Goal: Navigation & Orientation: Find specific page/section

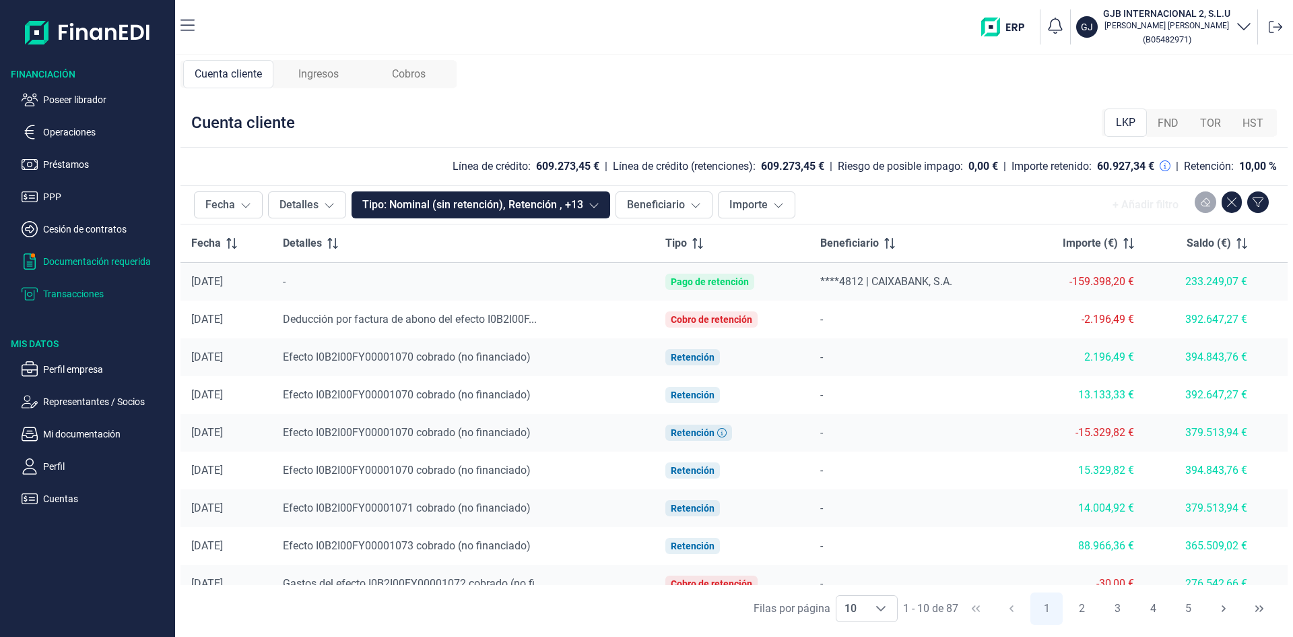
click at [97, 263] on p "Documentación requerida" at bounding box center [106, 261] width 127 height 16
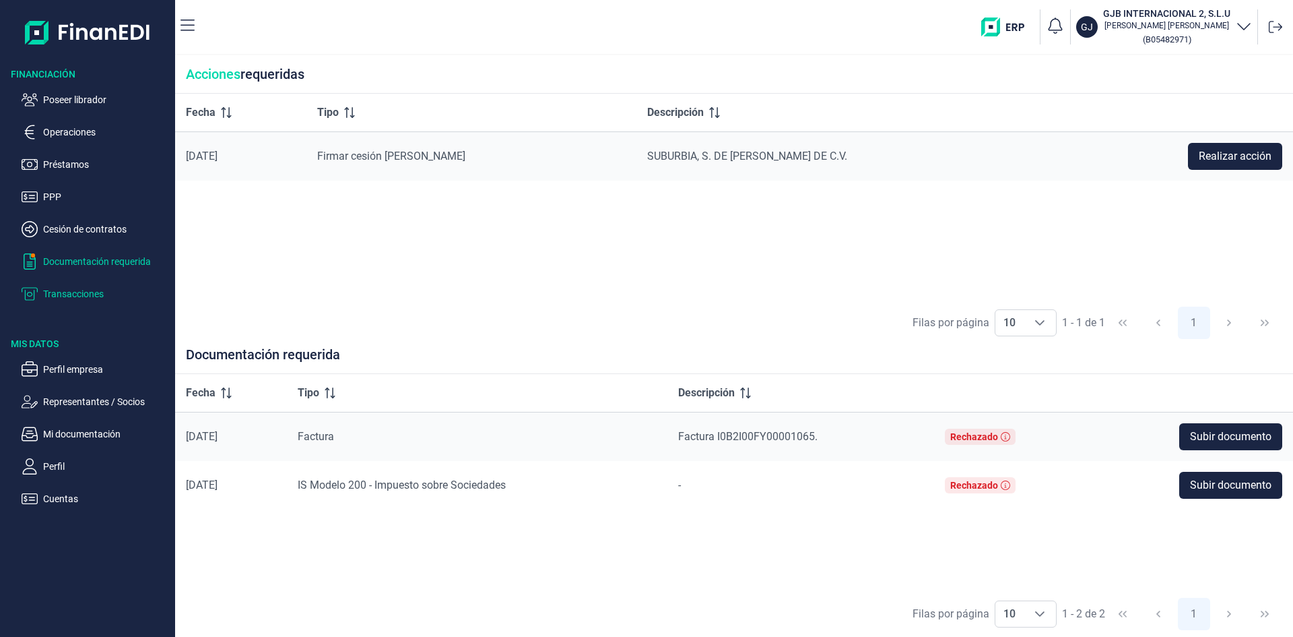
click at [85, 292] on p "Transacciones" at bounding box center [106, 294] width 127 height 16
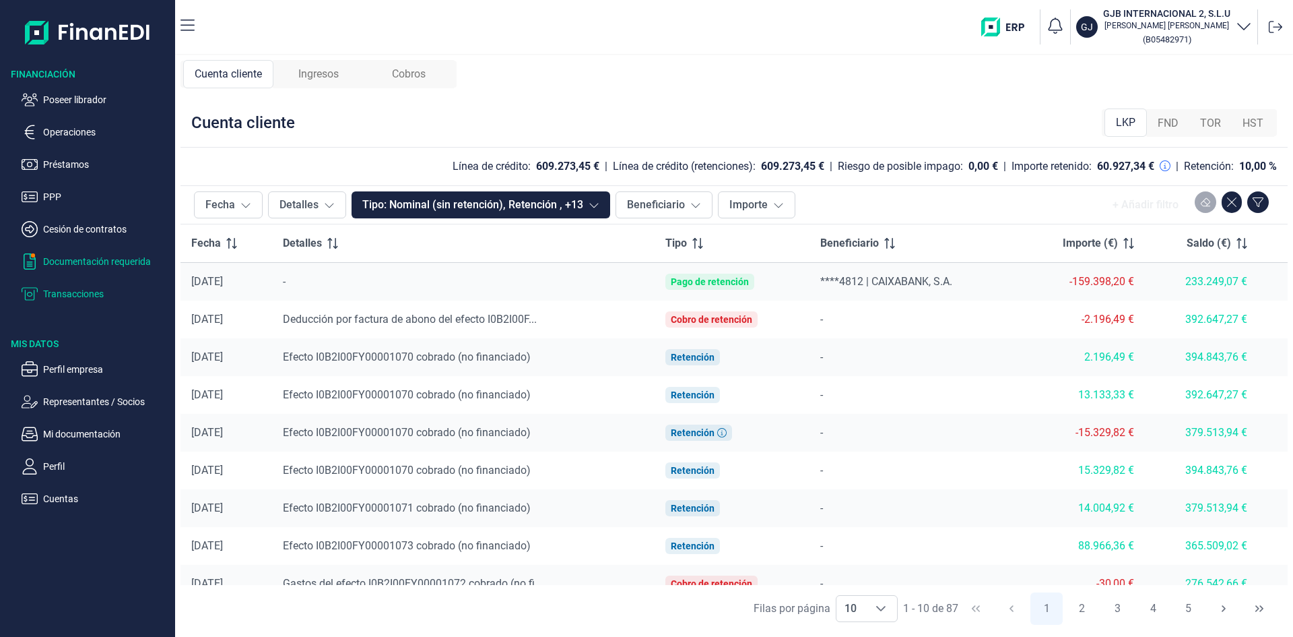
click at [86, 262] on p "Documentación requerida" at bounding box center [106, 261] width 127 height 16
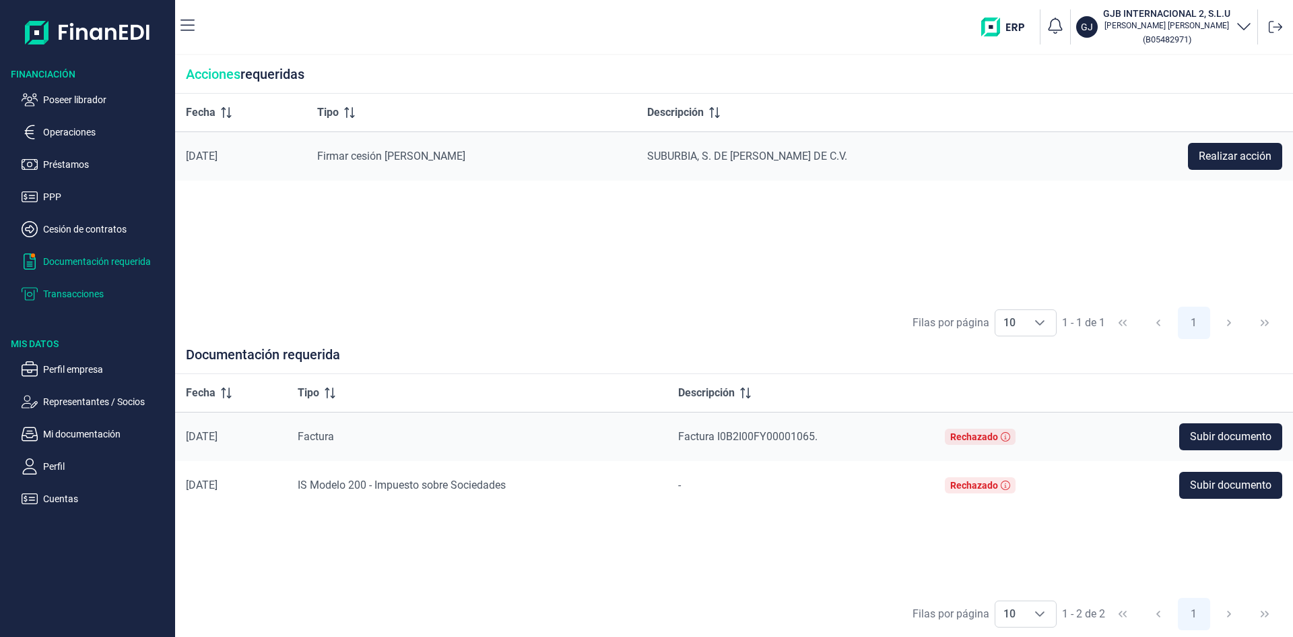
click at [94, 296] on p "Transacciones" at bounding box center [106, 294] width 127 height 16
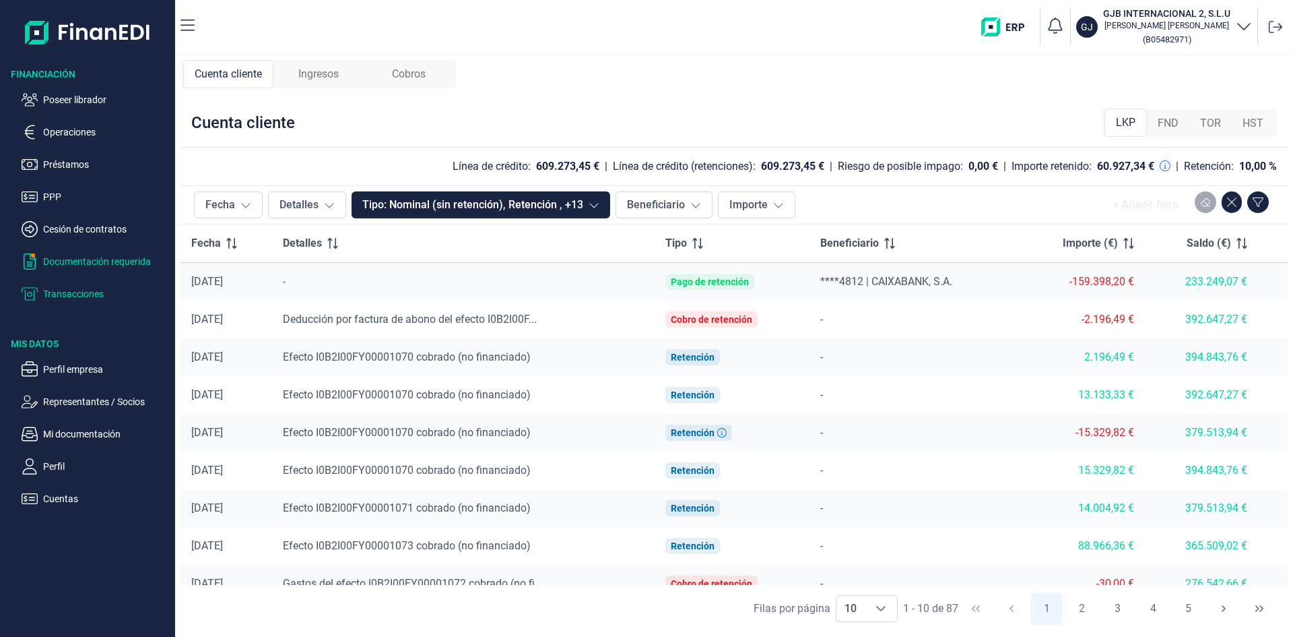
click at [133, 263] on p "Documentación requerida" at bounding box center [106, 261] width 127 height 16
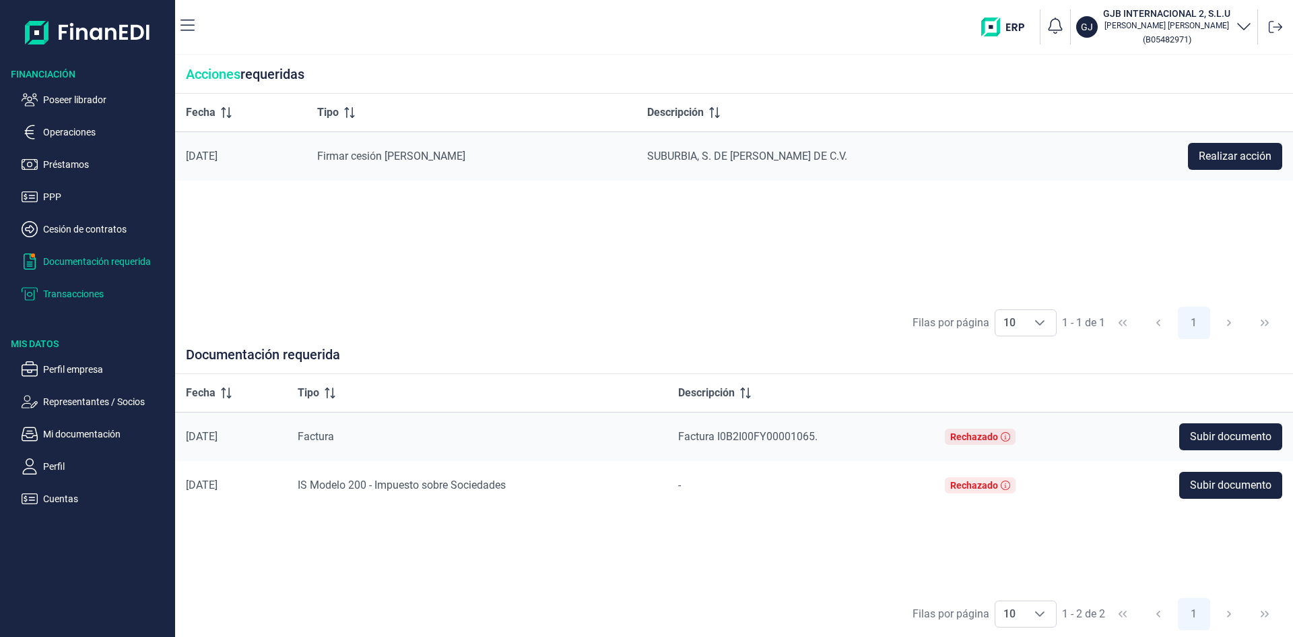
click at [78, 290] on p "Transacciones" at bounding box center [106, 294] width 127 height 16
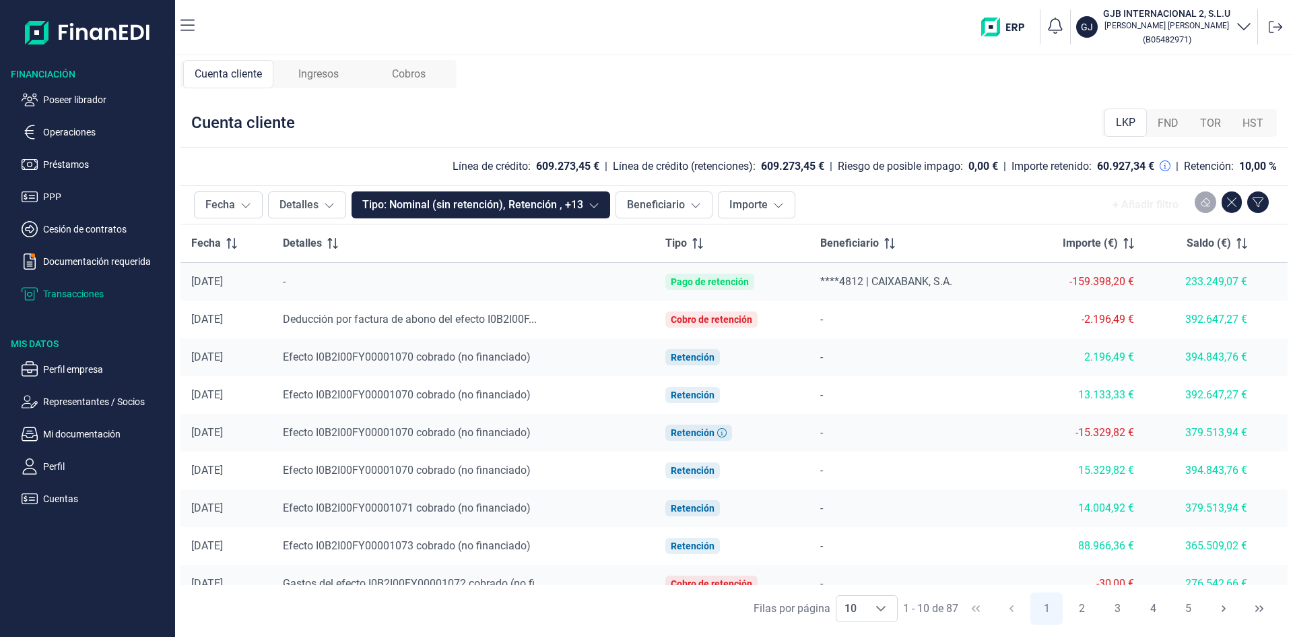
scroll to position [55, 0]
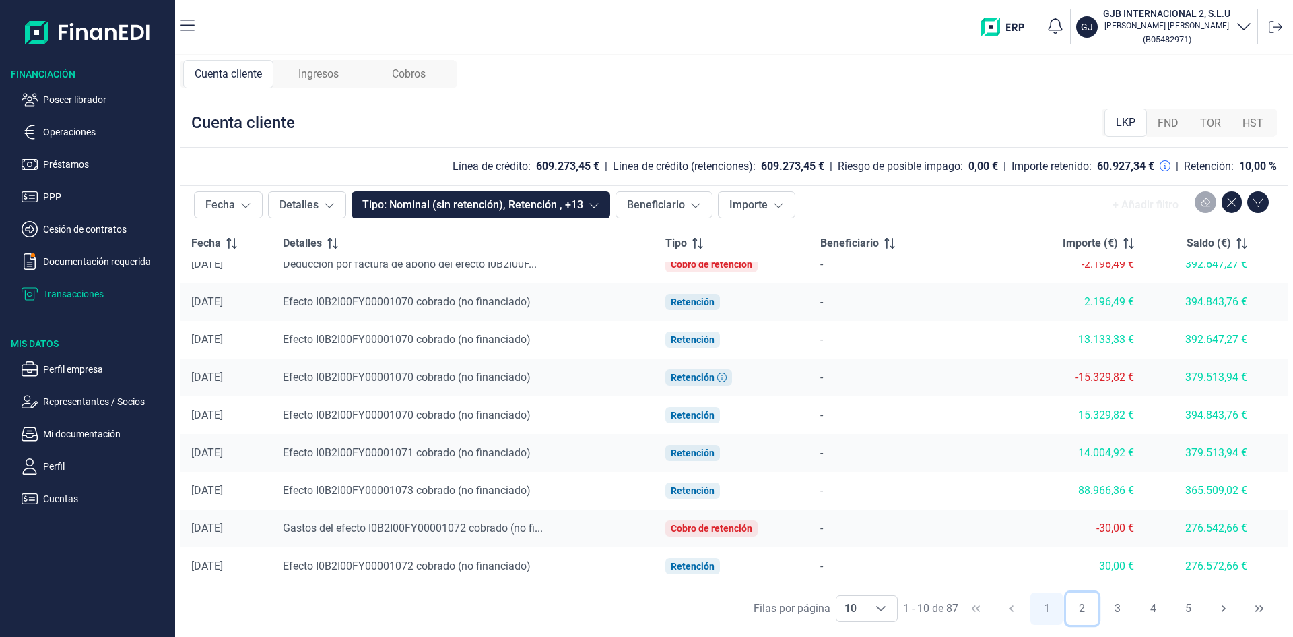
click at [1084, 611] on button "2" at bounding box center [1082, 608] width 32 height 32
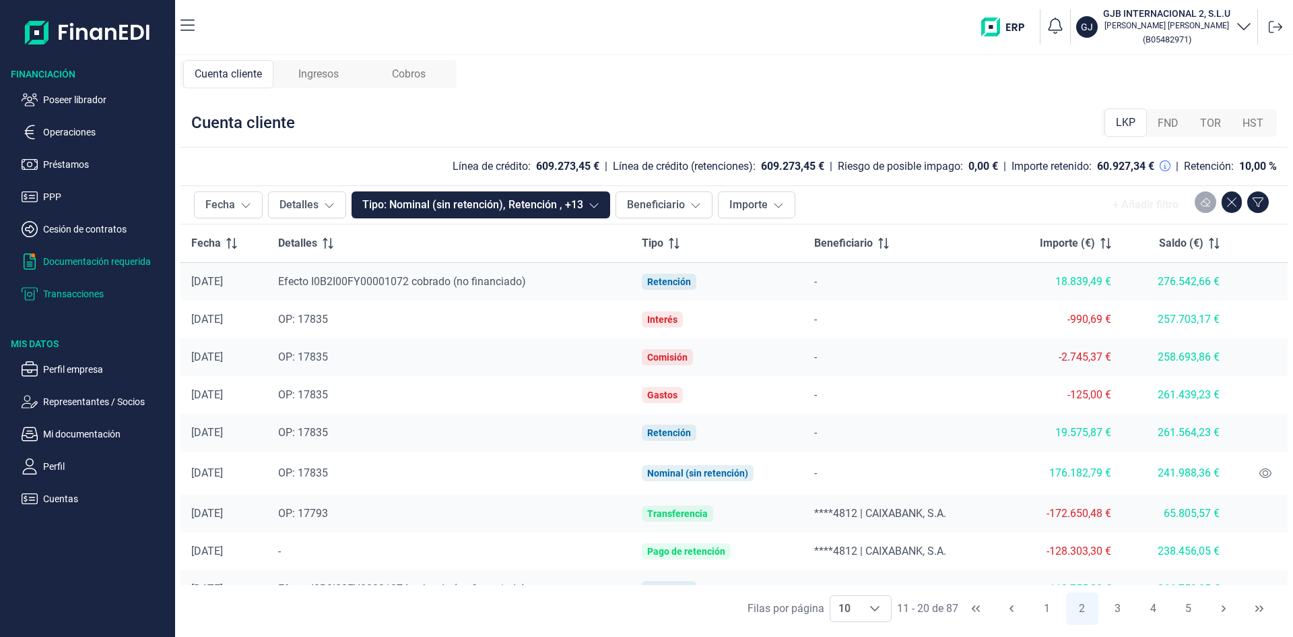
click at [106, 260] on p "Documentación requerida" at bounding box center [106, 261] width 127 height 16
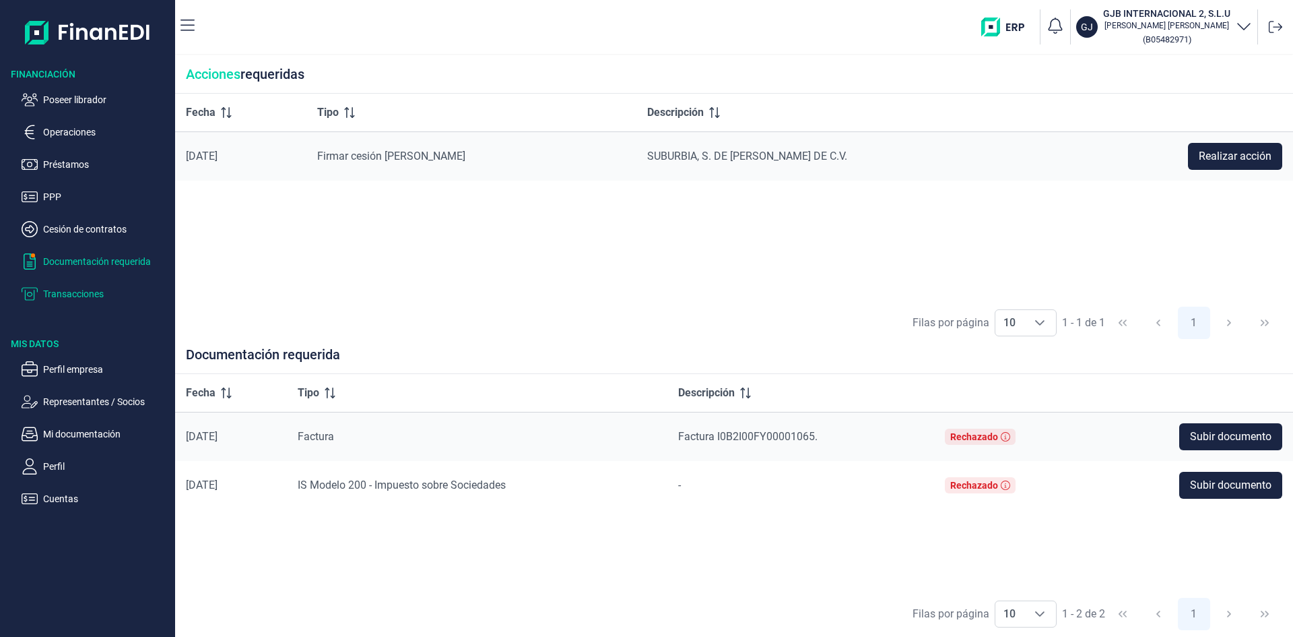
click at [59, 298] on p "Transacciones" at bounding box center [106, 294] width 127 height 16
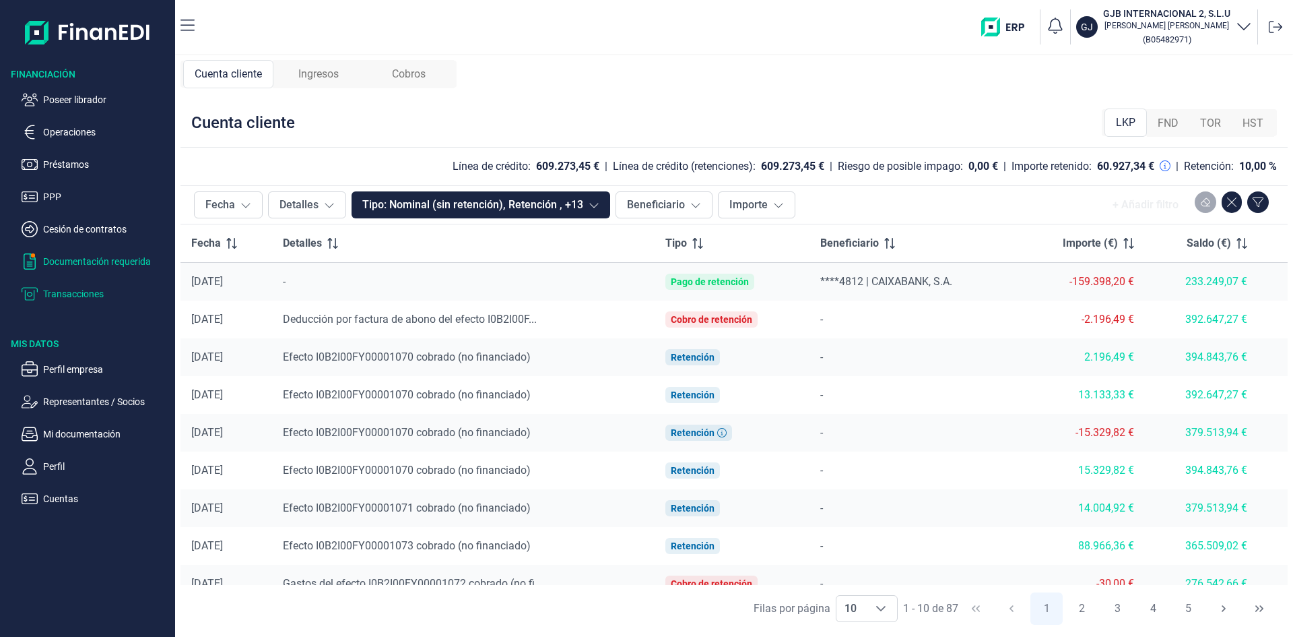
click at [88, 263] on p "Documentación requerida" at bounding box center [106, 261] width 127 height 16
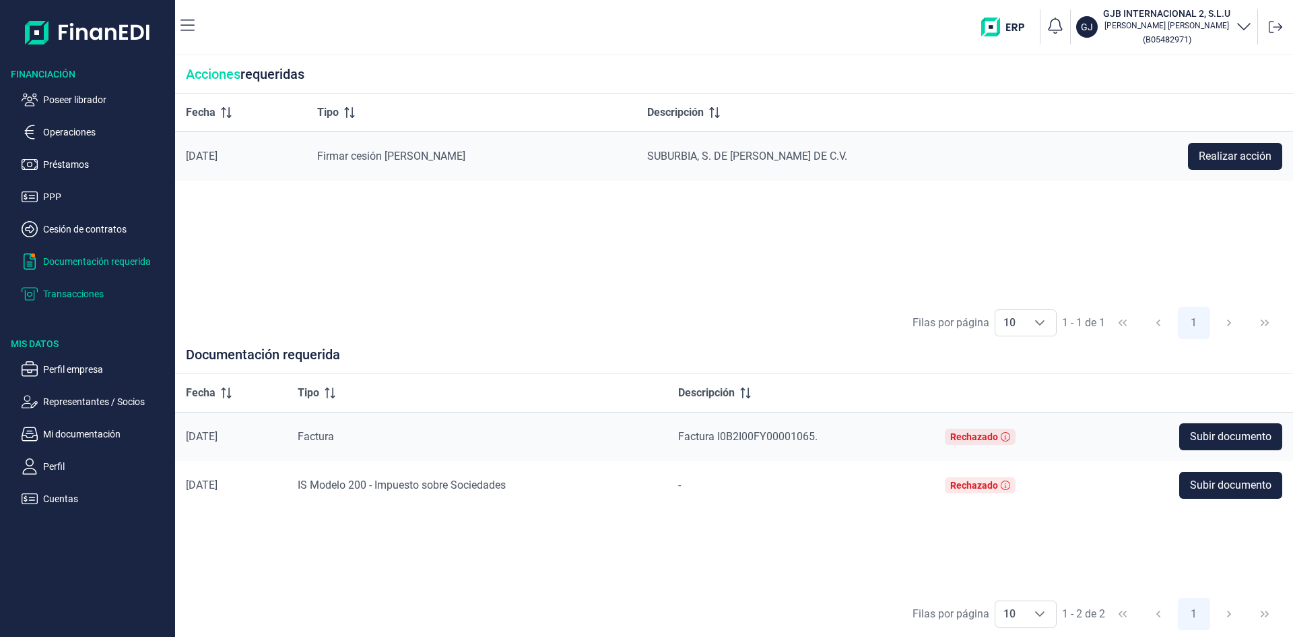
click at [84, 292] on p "Transacciones" at bounding box center [106, 294] width 127 height 16
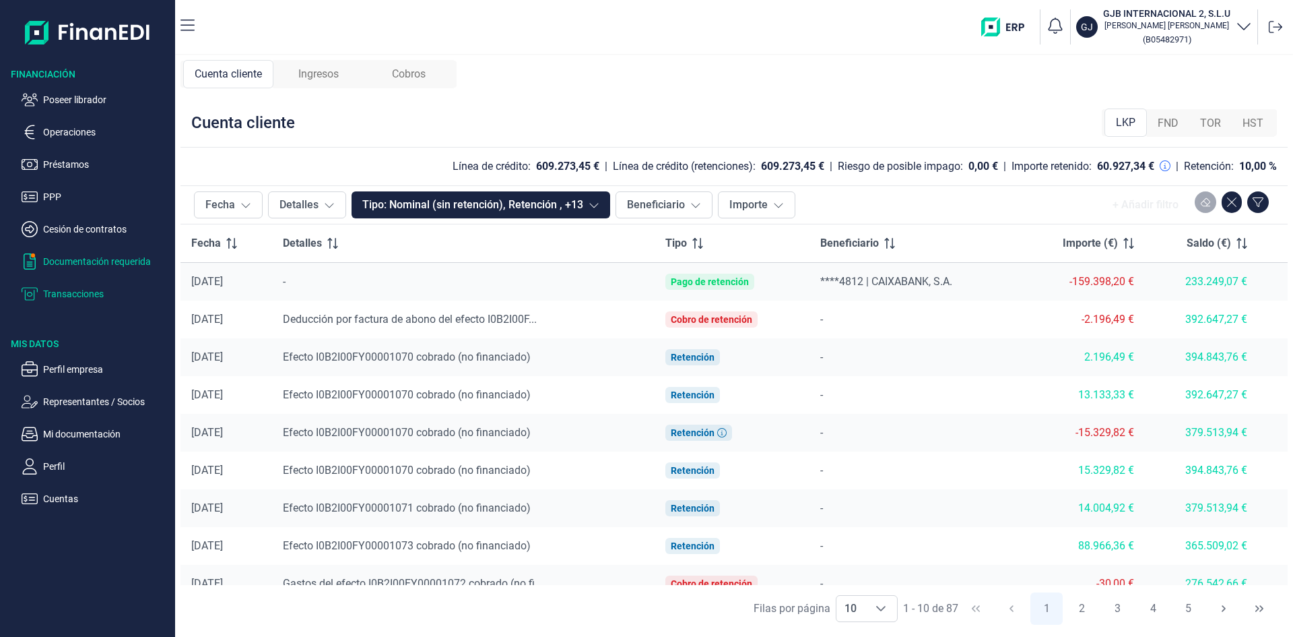
click at [77, 260] on p "Documentación requerida" at bounding box center [106, 261] width 127 height 16
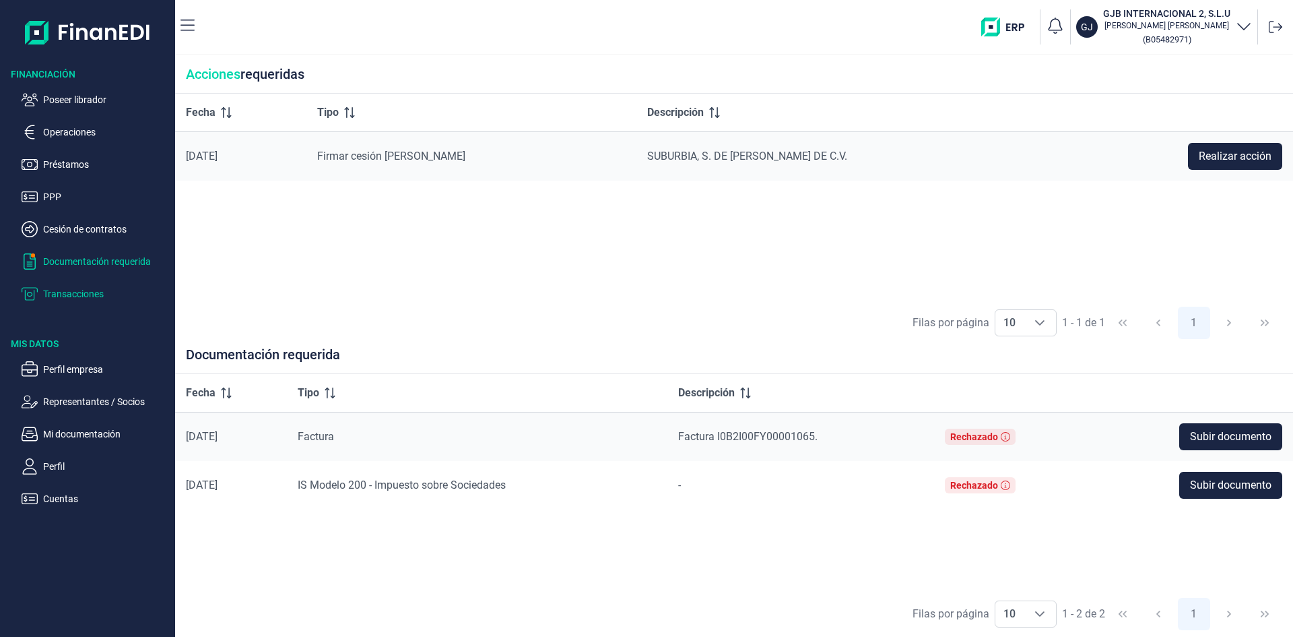
click at [75, 290] on p "Transacciones" at bounding box center [106, 294] width 127 height 16
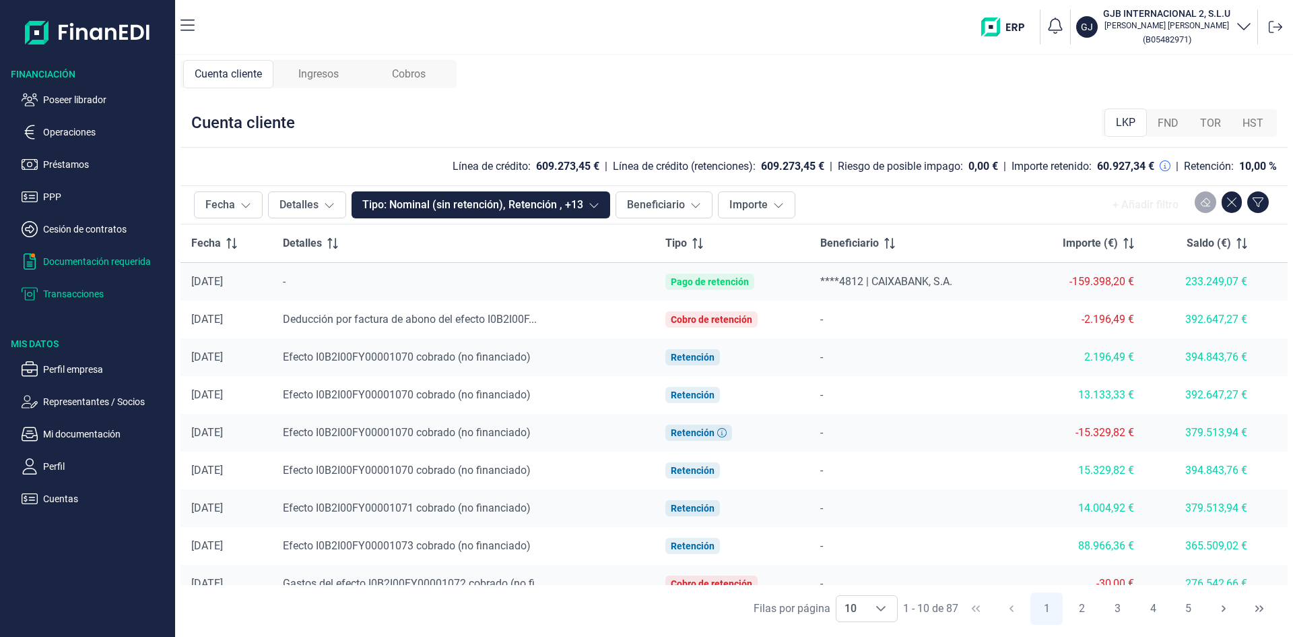
click at [104, 263] on p "Documentación requerida" at bounding box center [106, 261] width 127 height 16
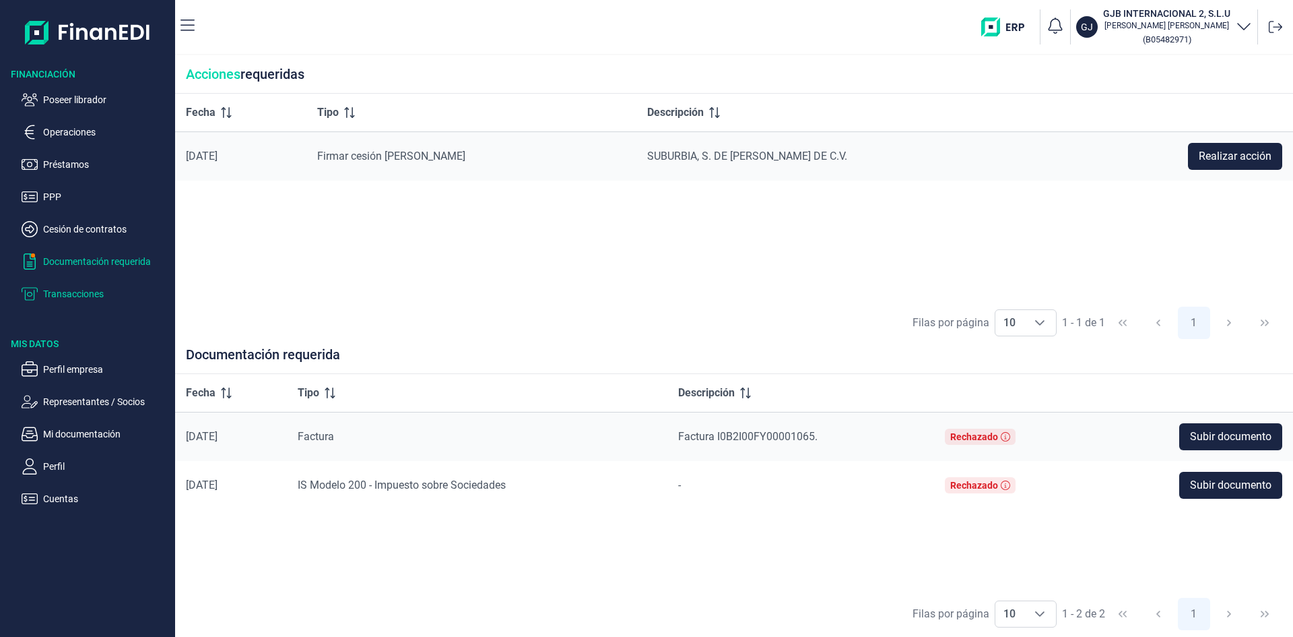
click at [95, 294] on p "Transacciones" at bounding box center [106, 294] width 127 height 16
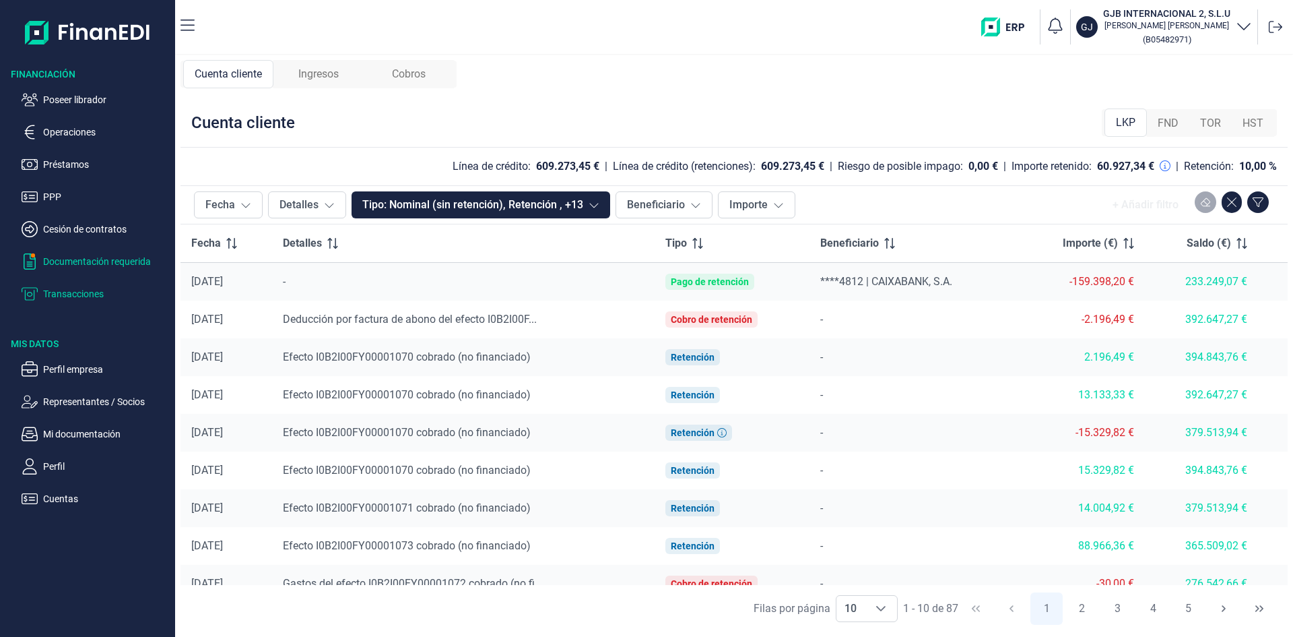
click at [91, 260] on p "Documentación requerida" at bounding box center [106, 261] width 127 height 16
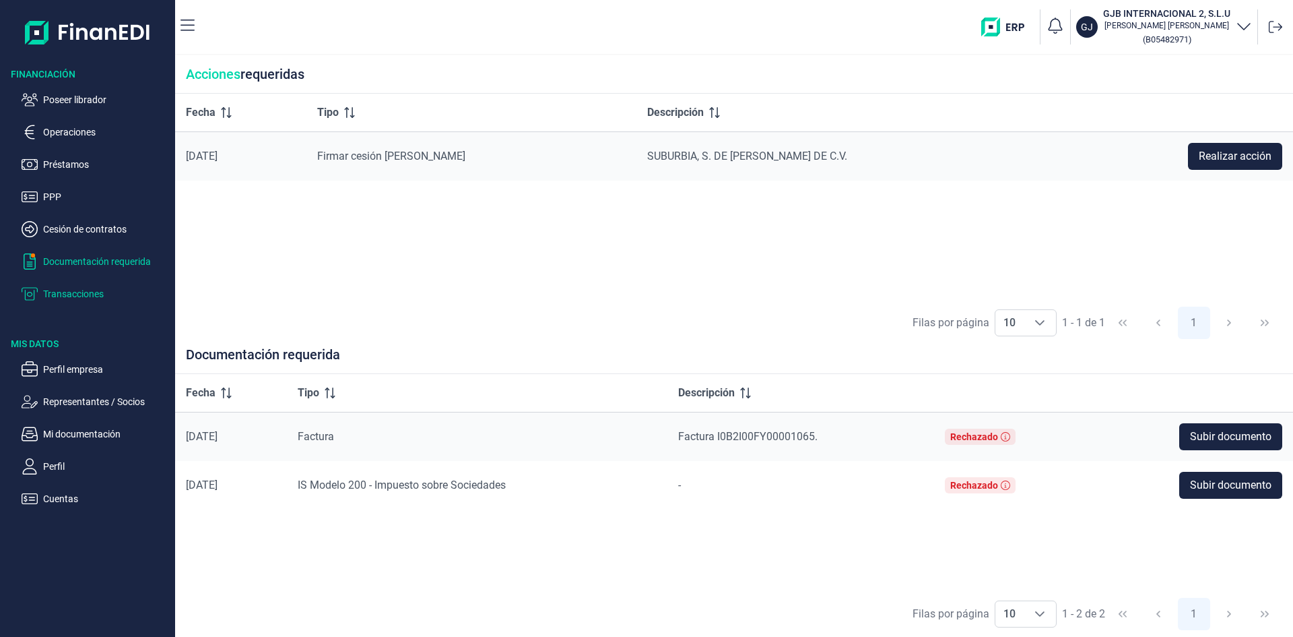
click at [85, 289] on p "Transacciones" at bounding box center [106, 294] width 127 height 16
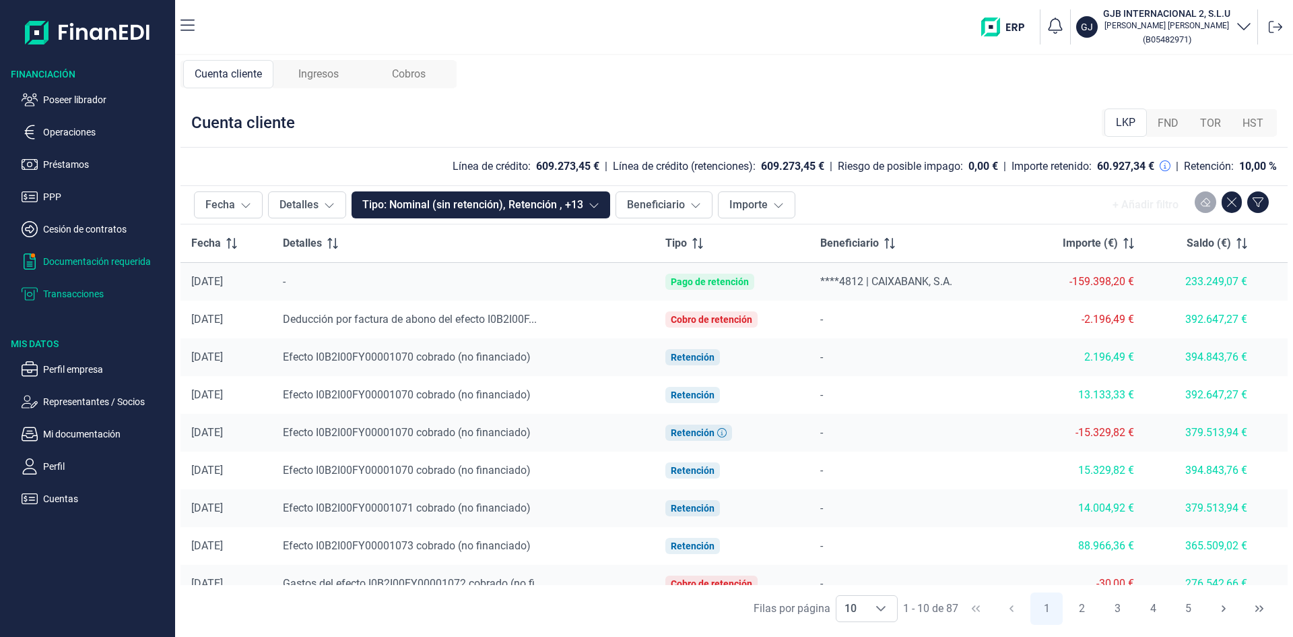
click at [83, 265] on p "Documentación requerida" at bounding box center [106, 261] width 127 height 16
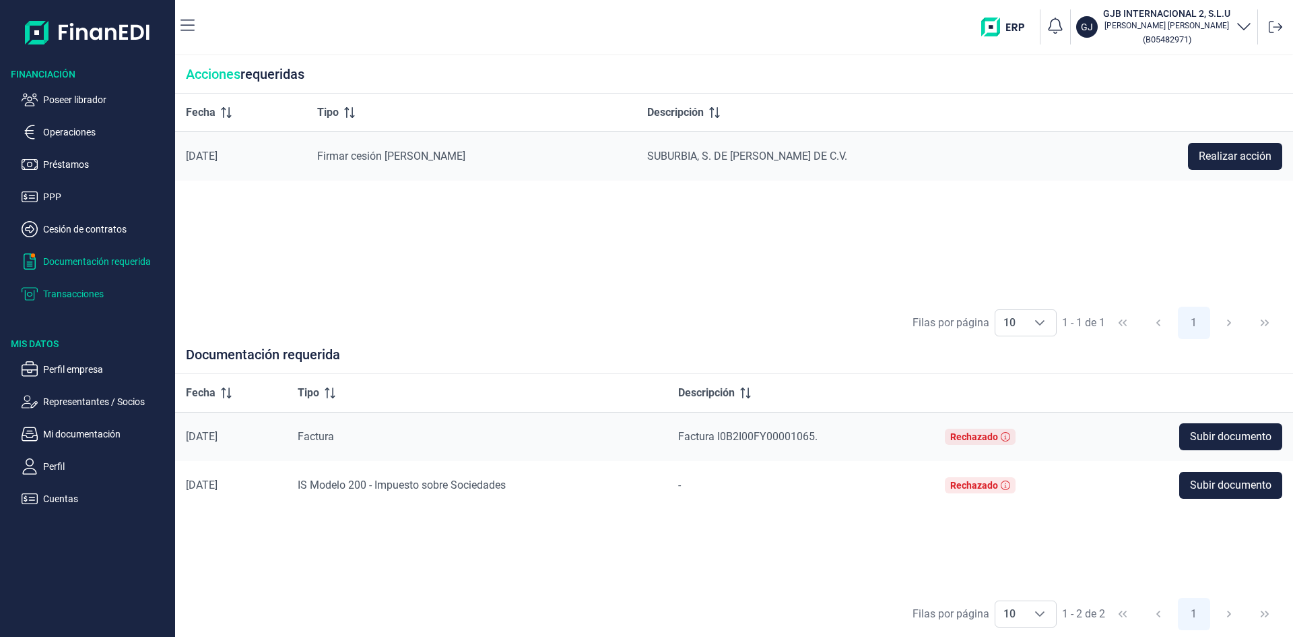
click at [84, 295] on p "Transacciones" at bounding box center [106, 294] width 127 height 16
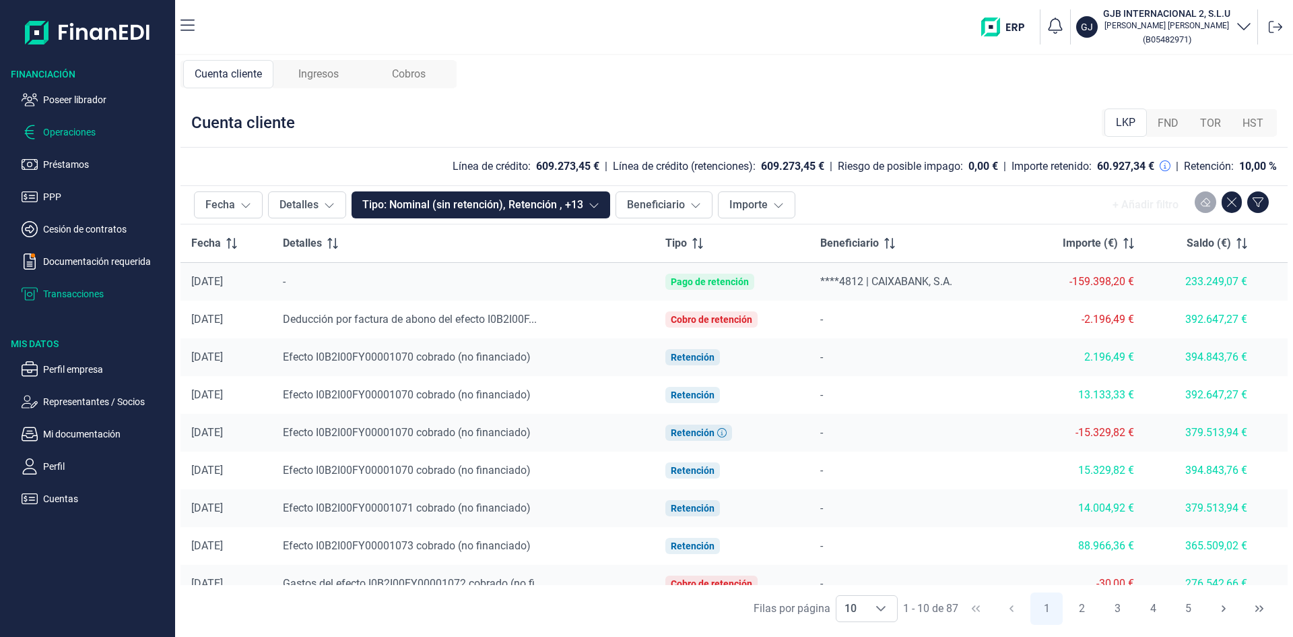
click at [83, 139] on p "Operaciones" at bounding box center [106, 132] width 127 height 16
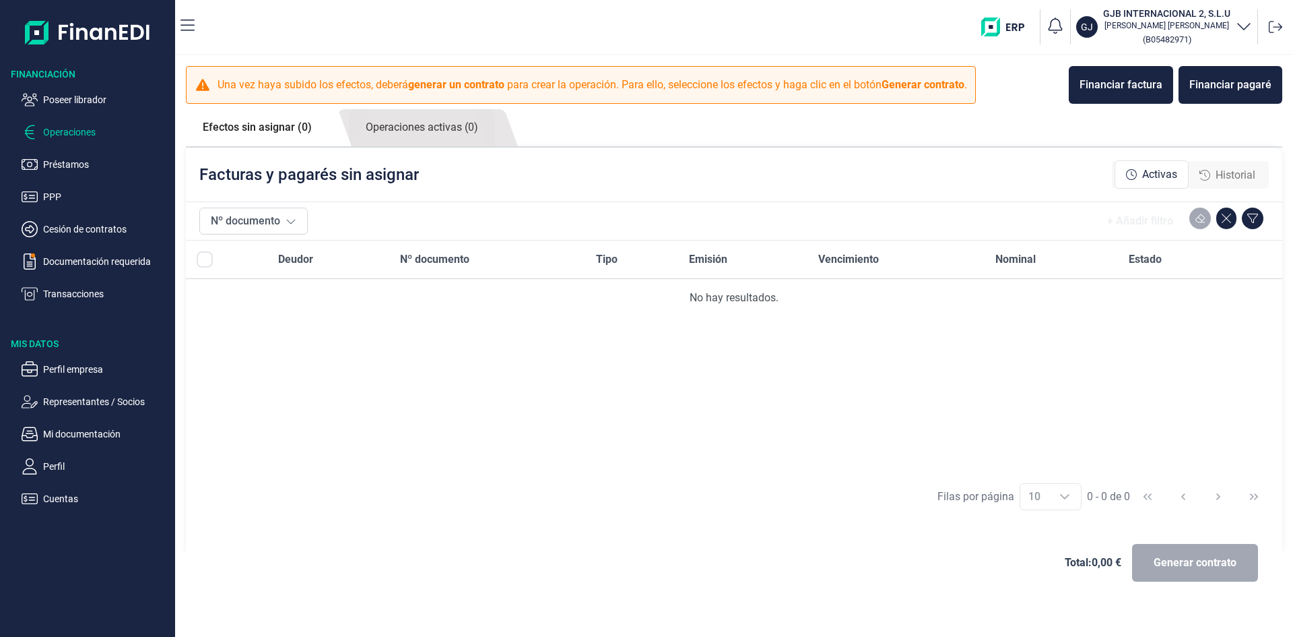
click at [1216, 172] on span "Historial" at bounding box center [1236, 175] width 40 height 16
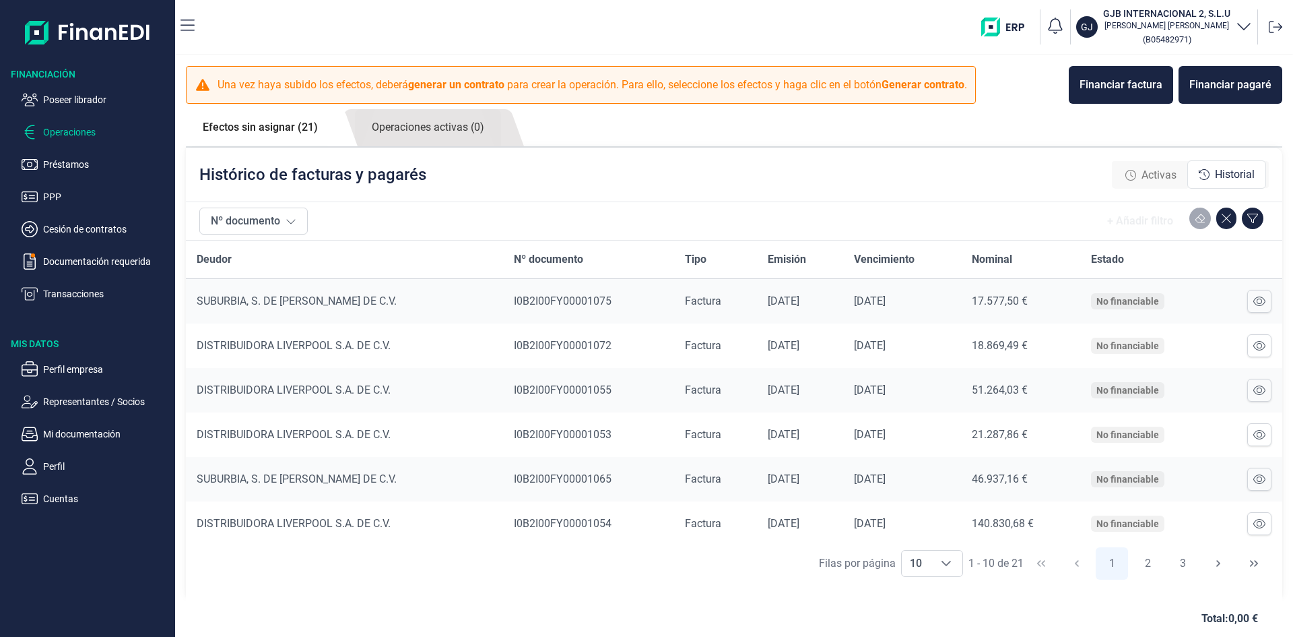
click at [1216, 168] on span "Historial" at bounding box center [1235, 174] width 40 height 16
click at [1160, 173] on span "Activas" at bounding box center [1159, 175] width 35 height 16
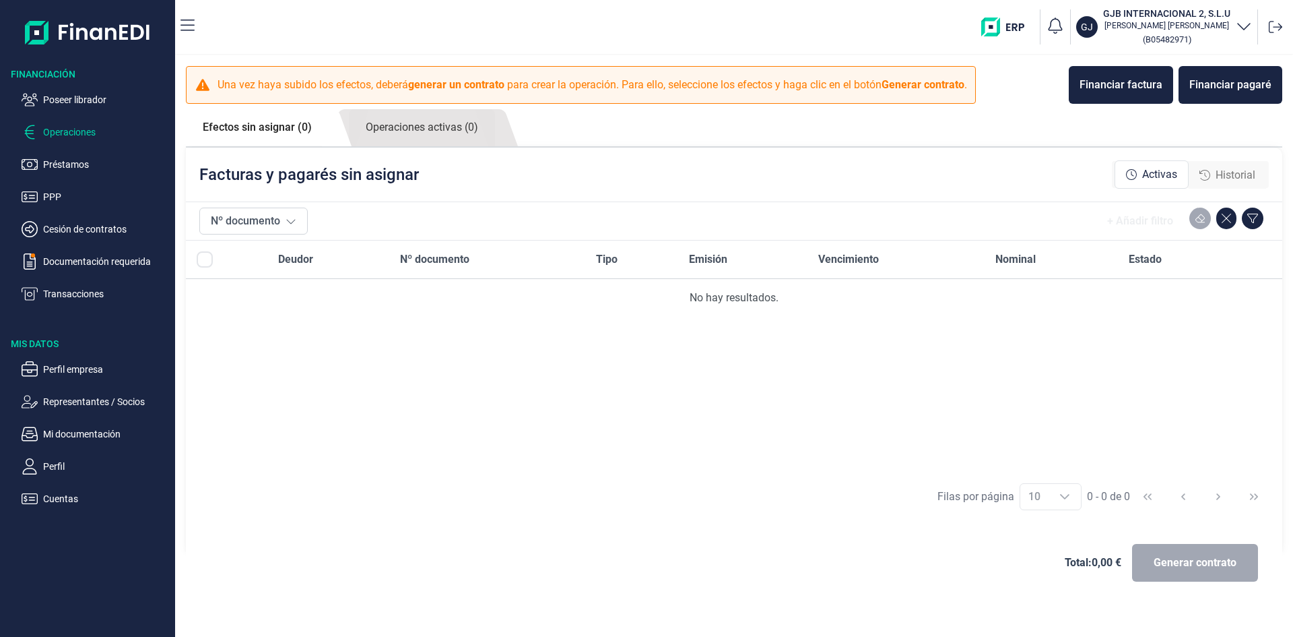
click at [1235, 175] on span "Historial" at bounding box center [1236, 175] width 40 height 16
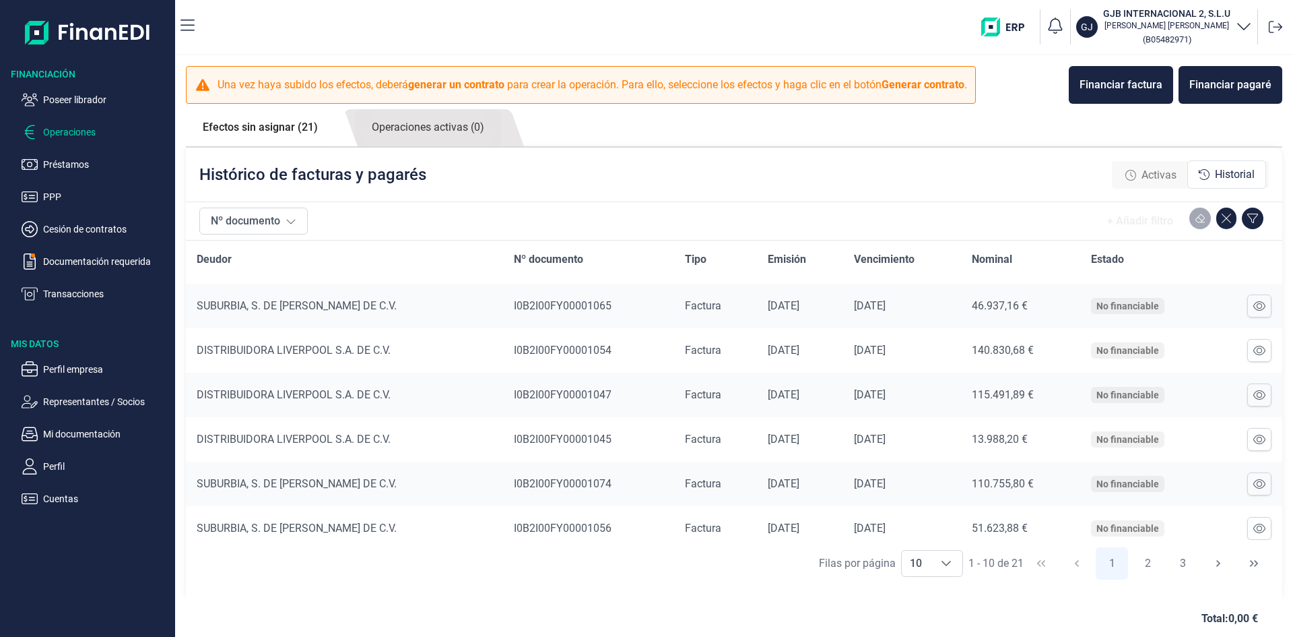
scroll to position [184, 0]
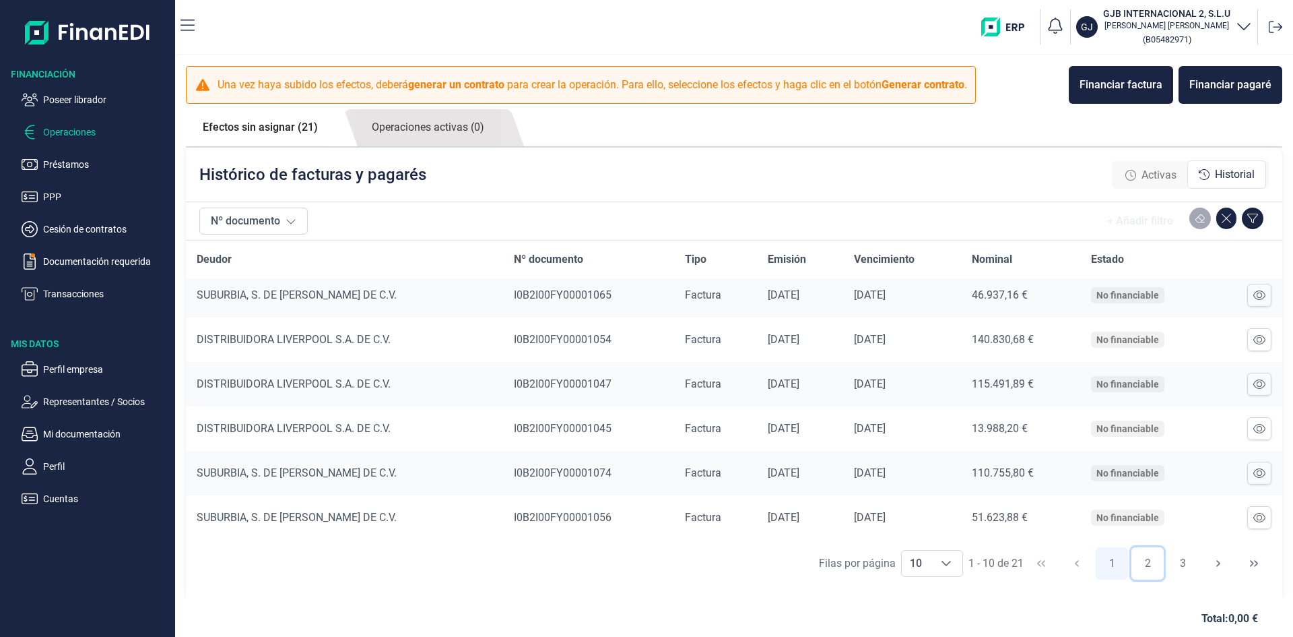
click at [1143, 568] on button "2" at bounding box center [1148, 563] width 32 height 32
click at [1176, 565] on button "3" at bounding box center [1183, 563] width 32 height 32
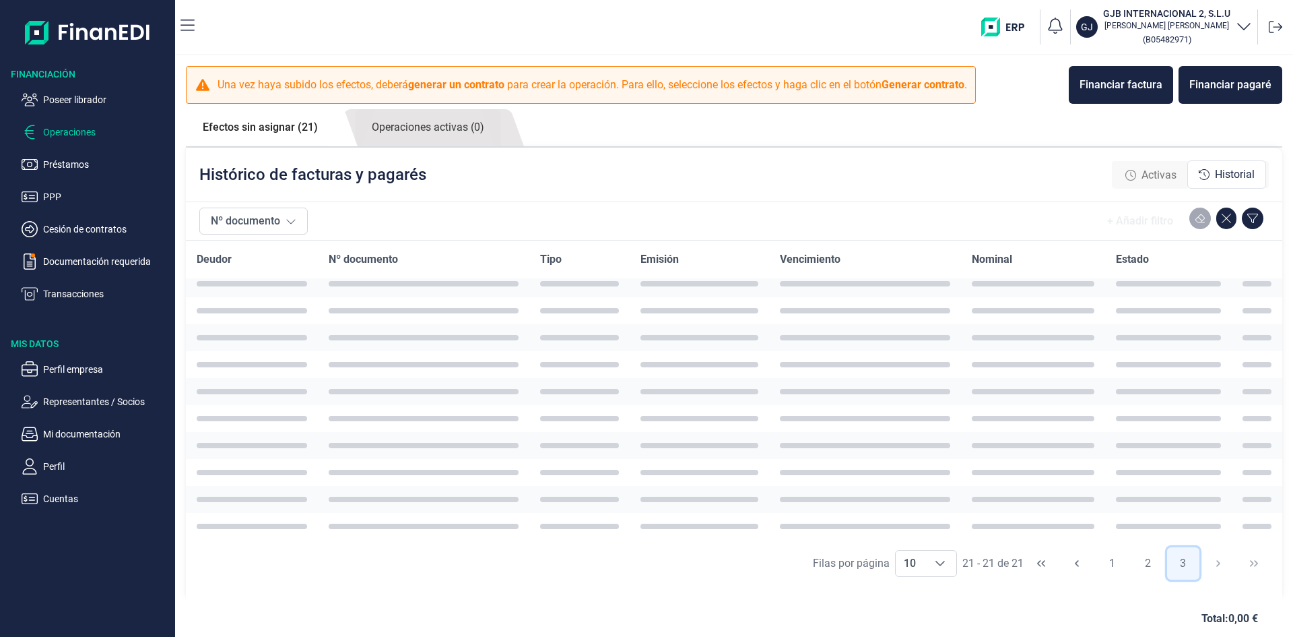
scroll to position [0, 0]
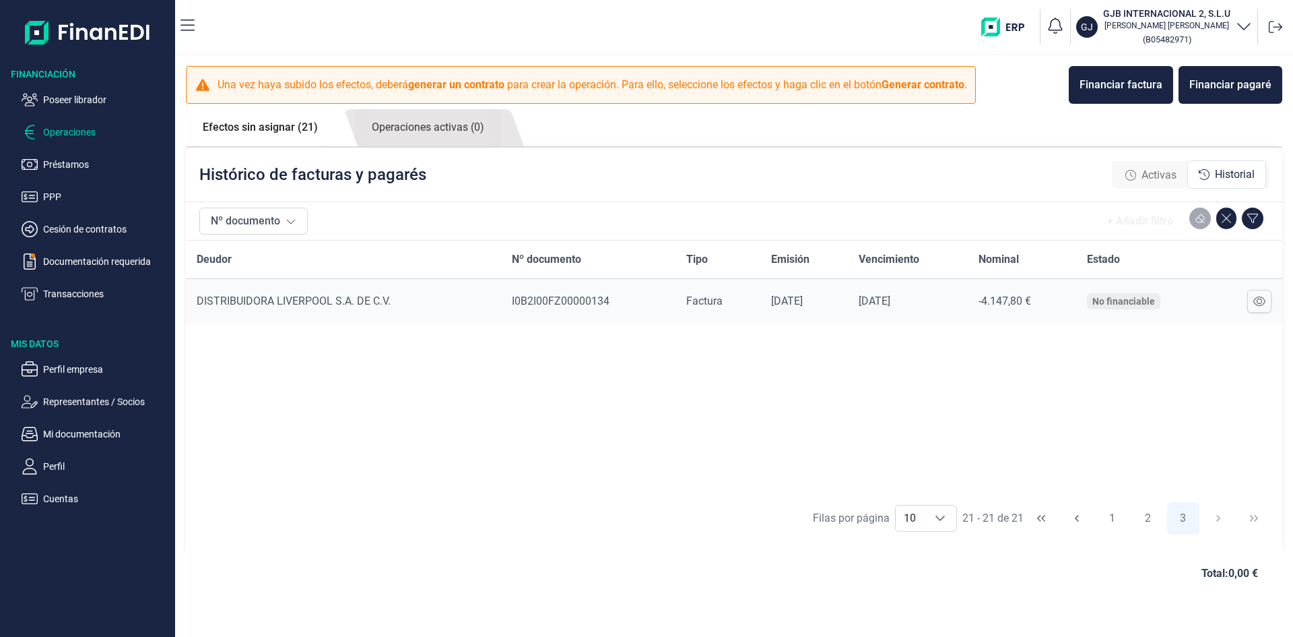
click at [307, 135] on link "Efectos sin asignar (21)" at bounding box center [260, 127] width 149 height 36
click at [303, 133] on link "Efectos sin asignar (21)" at bounding box center [260, 127] width 149 height 36
click at [75, 133] on p "Operaciones" at bounding box center [106, 132] width 127 height 16
click at [88, 133] on p "Operaciones" at bounding box center [106, 132] width 127 height 16
click at [84, 296] on p "Transacciones" at bounding box center [106, 294] width 127 height 16
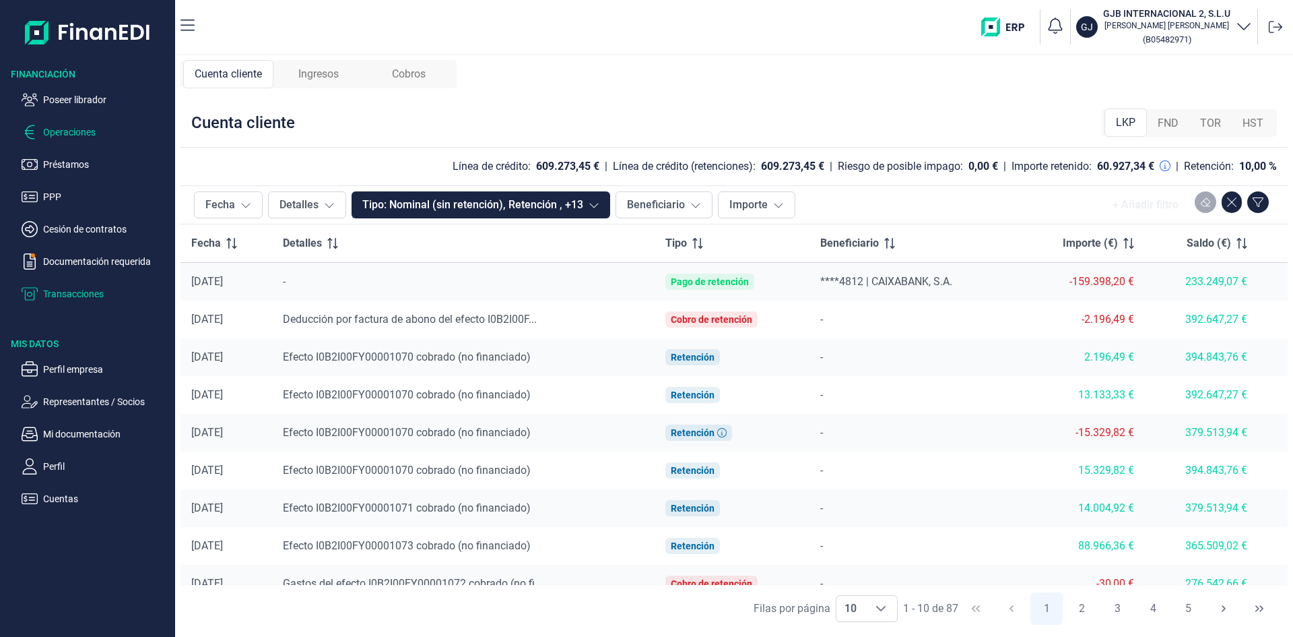
click at [69, 132] on p "Operaciones" at bounding box center [106, 132] width 127 height 16
